Goal: Information Seeking & Learning: Learn about a topic

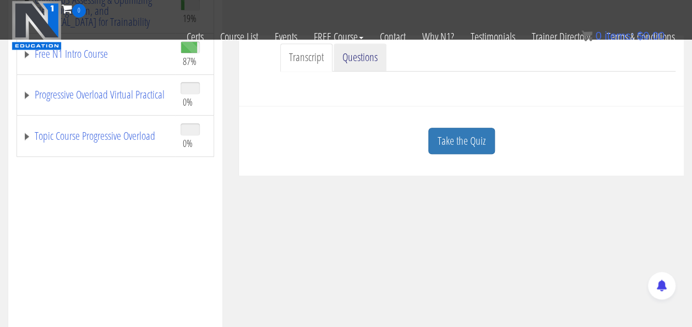
scroll to position [281, 0]
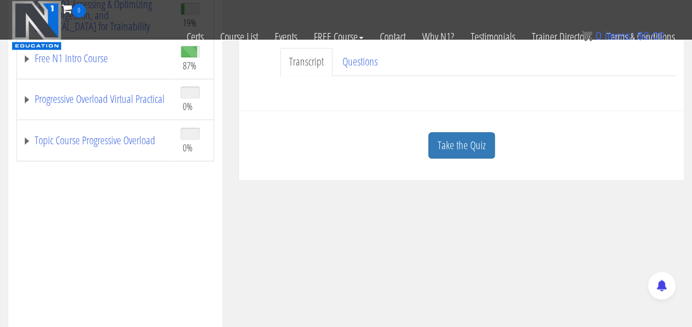
click at [499, 141] on div "Take the Quiz" at bounding box center [461, 145] width 428 height 53
click at [468, 153] on link "Take the Quiz" at bounding box center [461, 145] width 67 height 27
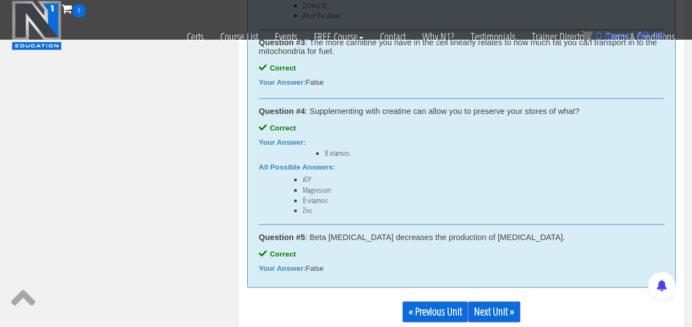
scroll to position [727, 0]
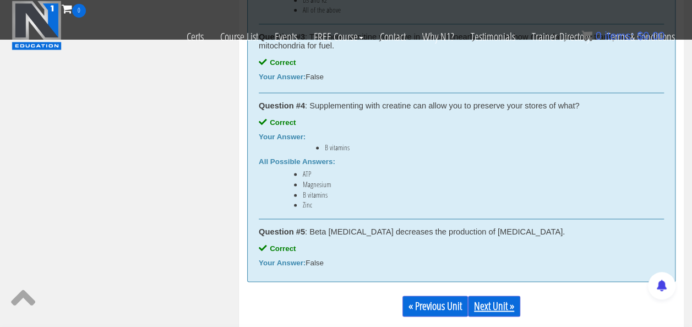
click at [479, 306] on link "Next Unit »" at bounding box center [494, 306] width 52 height 21
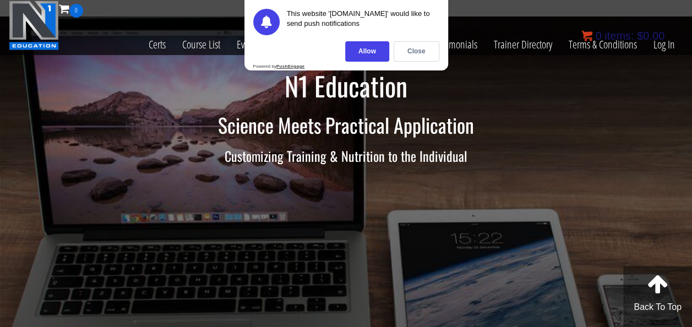
click at [653, 39] on bdi "$ 0.00" at bounding box center [651, 36] width 28 height 12
click at [655, 32] on bdi "$ 0.00" at bounding box center [651, 36] width 28 height 12
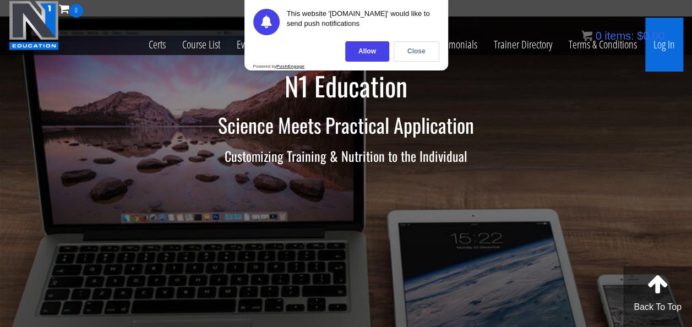
click at [663, 47] on link "Log In" at bounding box center [664, 45] width 38 height 54
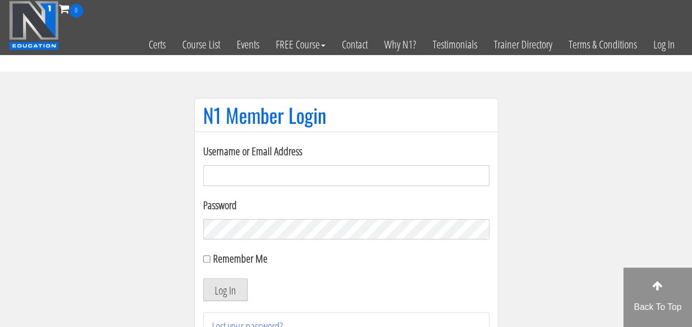
type input "[EMAIL_ADDRESS][PERSON_NAME][DOMAIN_NAME]"
click at [214, 297] on button "Log In" at bounding box center [225, 289] width 45 height 23
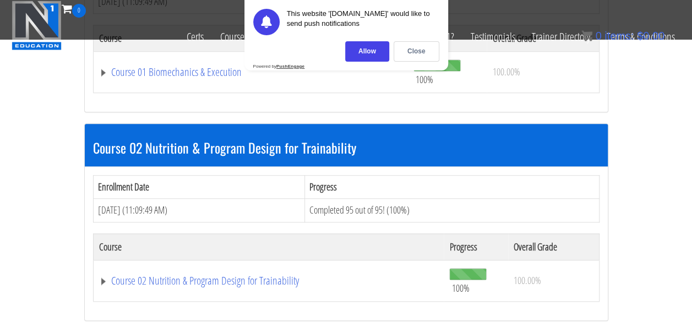
scroll to position [441, 0]
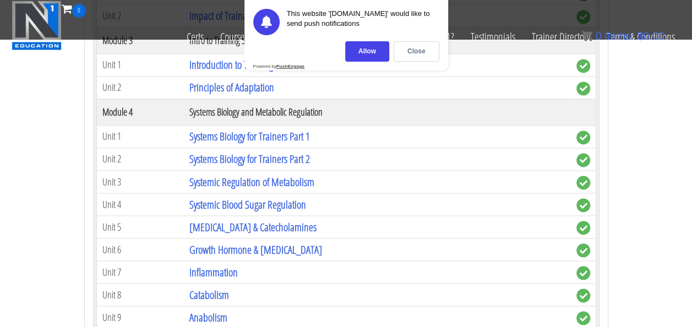
scroll to position [753, 0]
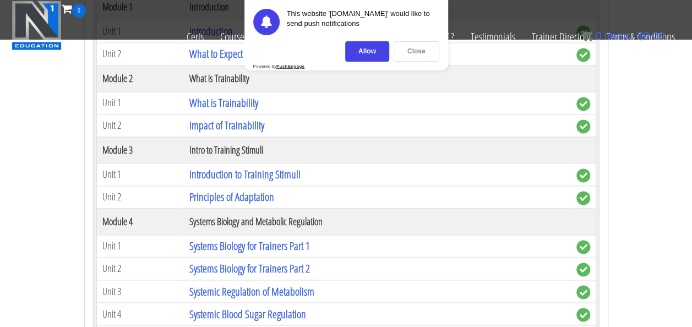
click at [423, 53] on div "Close" at bounding box center [417, 51] width 46 height 20
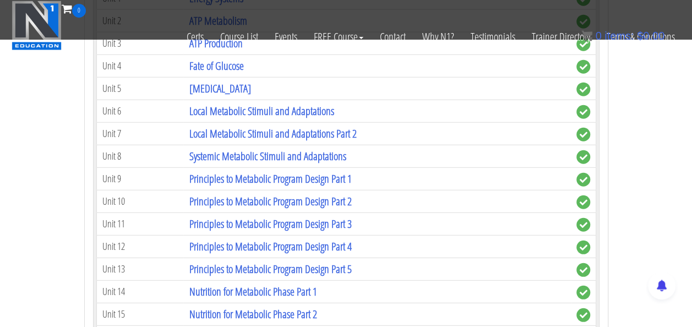
scroll to position [1399, 0]
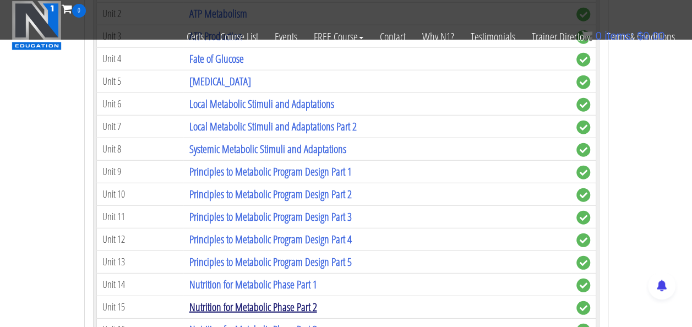
click at [292, 299] on link "Nutrition for Metabolic Phase Part 2" at bounding box center [253, 306] width 128 height 15
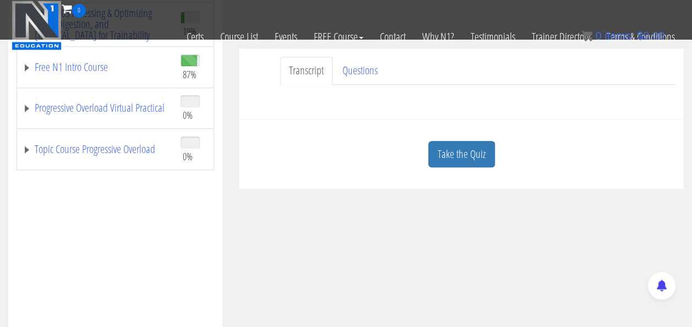
scroll to position [286, 0]
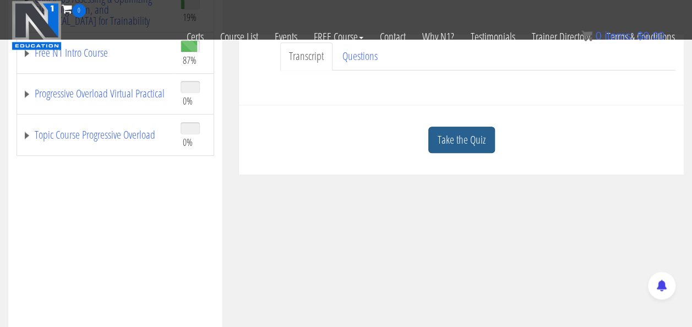
click at [465, 143] on link "Take the Quiz" at bounding box center [461, 140] width 67 height 27
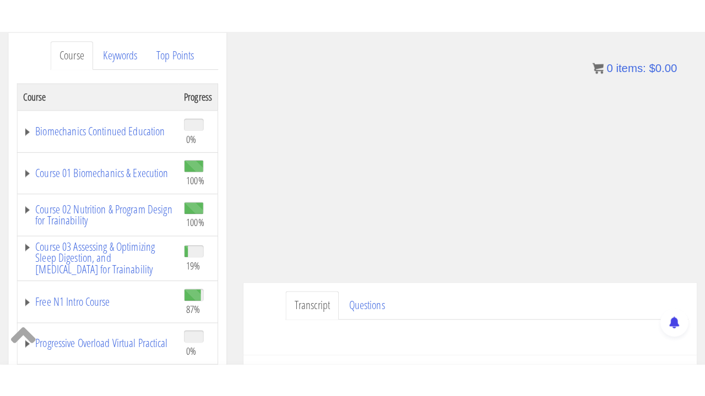
scroll to position [143, 0]
